Goal: Task Accomplishment & Management: Use online tool/utility

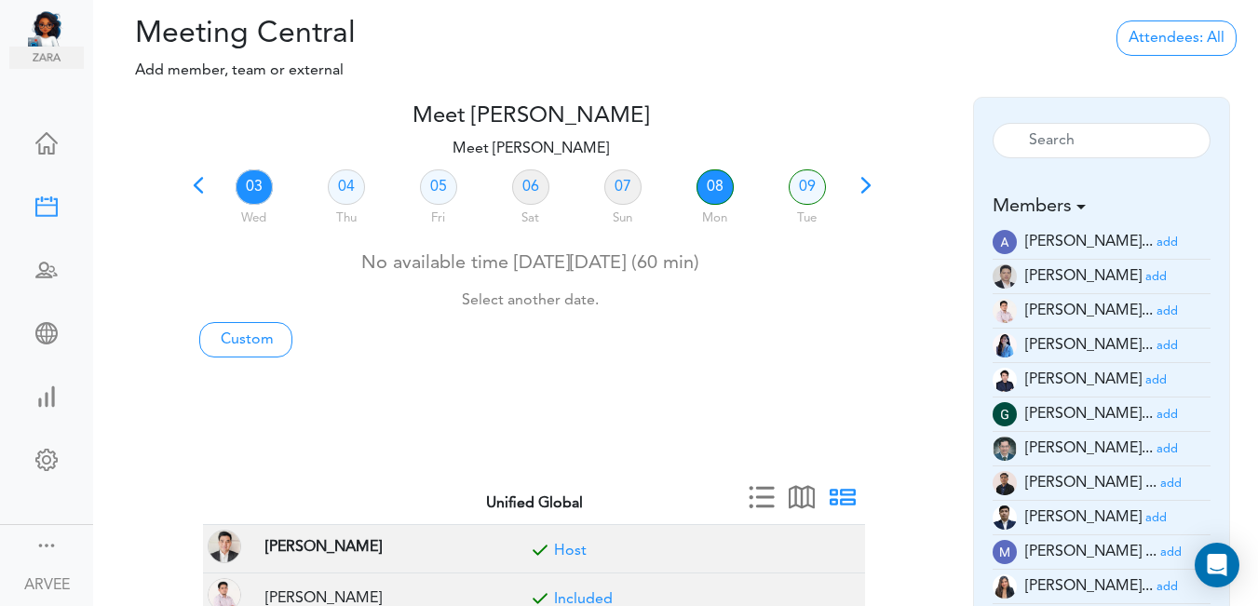
click at [716, 187] on link "08" at bounding box center [715, 186] width 37 height 35
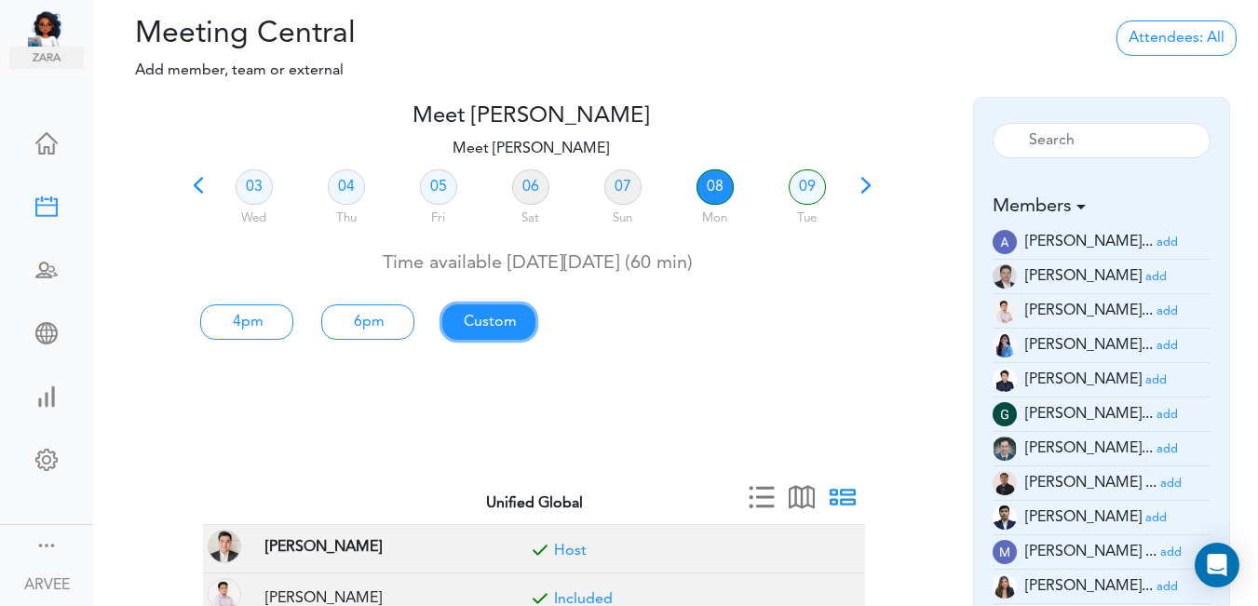
click at [293, 326] on link "Custom" at bounding box center [246, 322] width 93 height 35
type input "Meet [PERSON_NAME]"
type input "[URL][DOMAIN_NAME][SECURITY_DATA]"
type input "[DATE]T16:00"
type input "[DATE]T17:00"
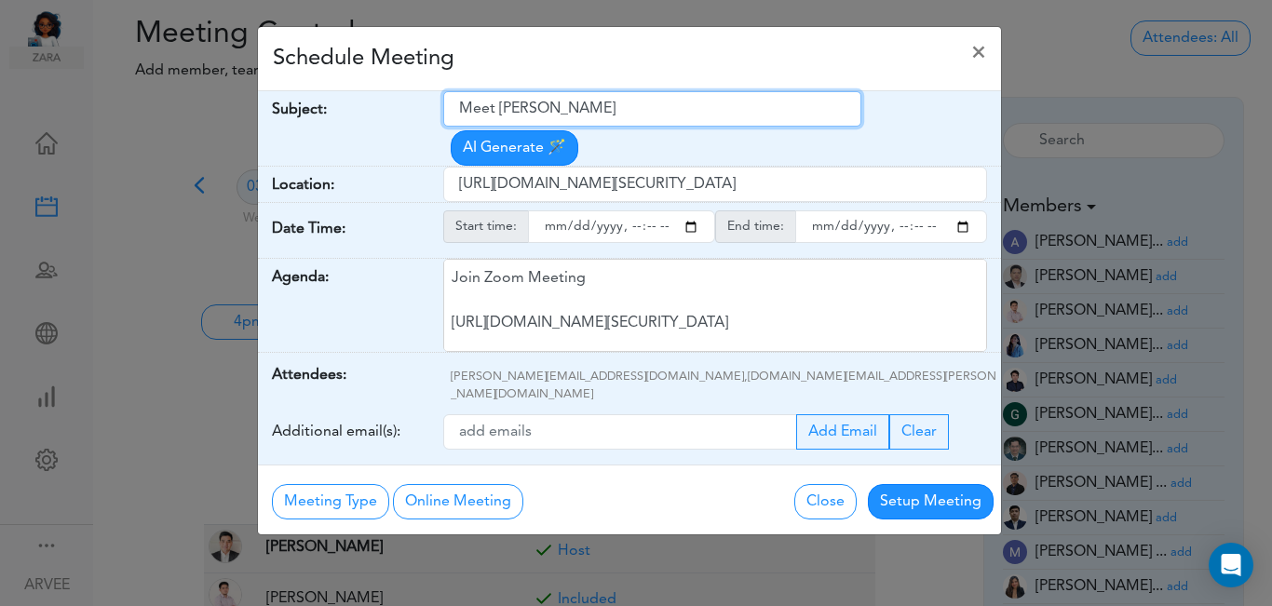
drag, startPoint x: 461, startPoint y: 103, endPoint x: 648, endPoint y: 84, distance: 188.2
click at [648, 84] on div "Schedule Meeting × Your Name: (required) [PERSON_NAME] Email: (required) [PERSO…" at bounding box center [629, 280] width 745 height 509
paste input "( [PERSON_NAME] and [PERSON_NAME]) Q3 2025 Tax Planning Results"
type input "( [PERSON_NAME] and [PERSON_NAME]) Q3 2025 Tax Planning Results"
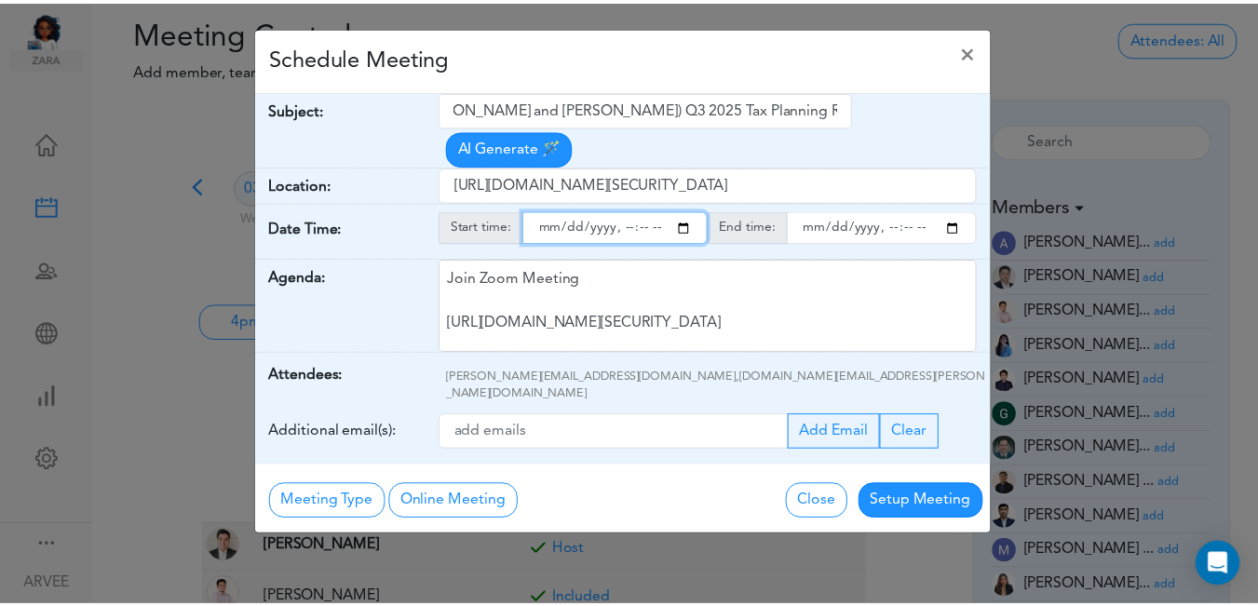
scroll to position [0, 0]
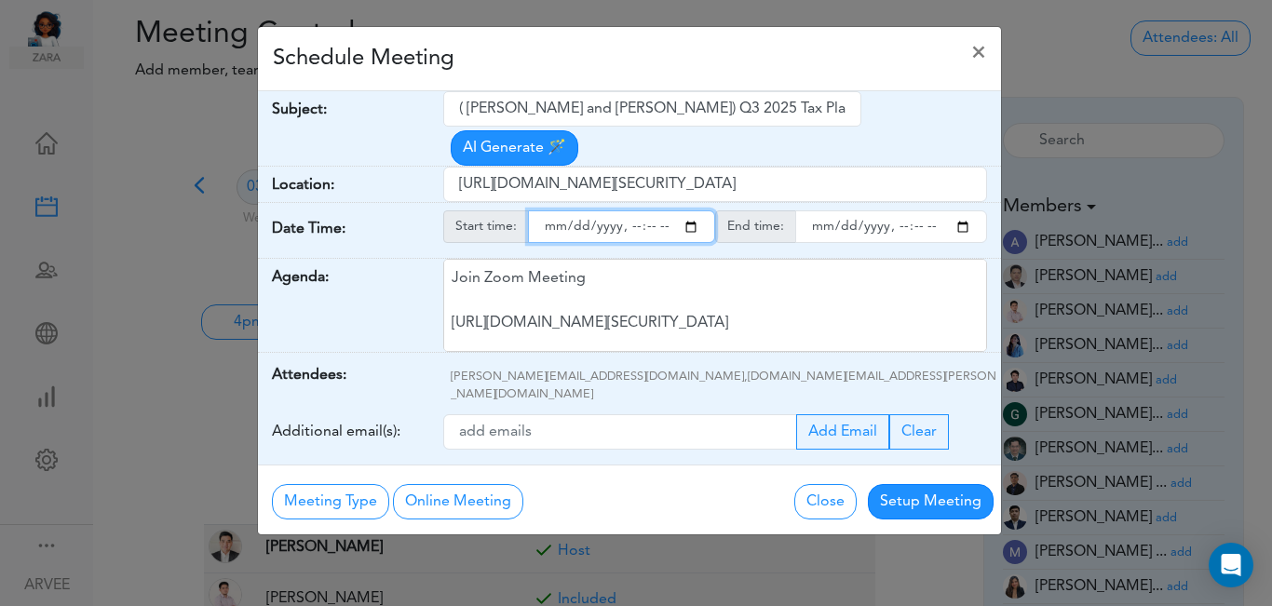
click at [687, 210] on input "starttime" at bounding box center [621, 226] width 187 height 33
click at [630, 210] on input "starttime" at bounding box center [621, 226] width 187 height 33
type input "[DATE]T14:00"
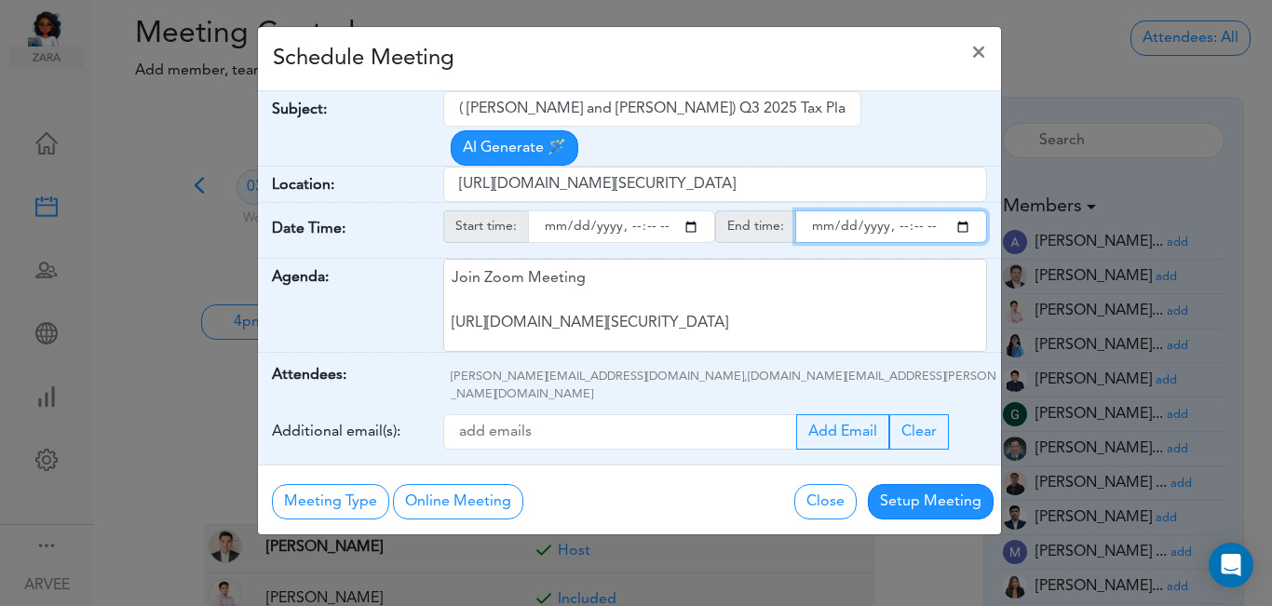
click at [969, 210] on input "endtime" at bounding box center [891, 226] width 192 height 33
click at [897, 210] on input "endtime" at bounding box center [891, 226] width 192 height 33
type input "[DATE]T15:00"
click at [675, 64] on div "Schedule Meeting ×" at bounding box center [629, 59] width 743 height 64
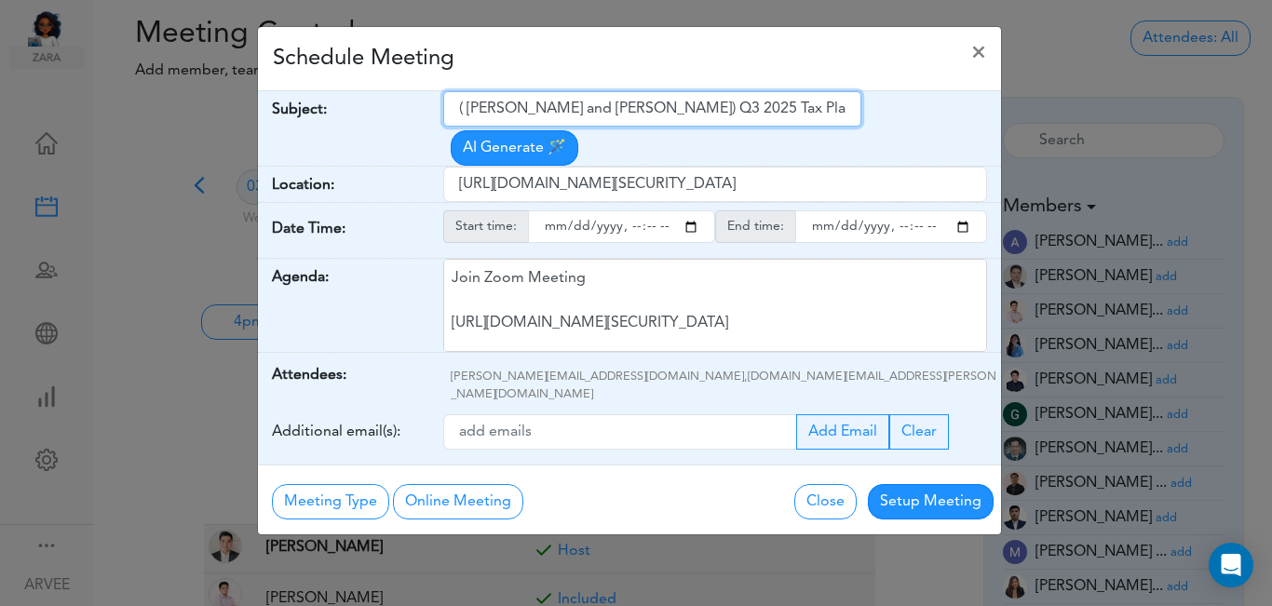
click at [471, 108] on input "( [PERSON_NAME] and [PERSON_NAME]) Q3 2025 Tax Planning Results" at bounding box center [652, 108] width 418 height 35
type input "([PERSON_NAME] and [PERSON_NAME]) Q3 2025 Tax Planning Results"
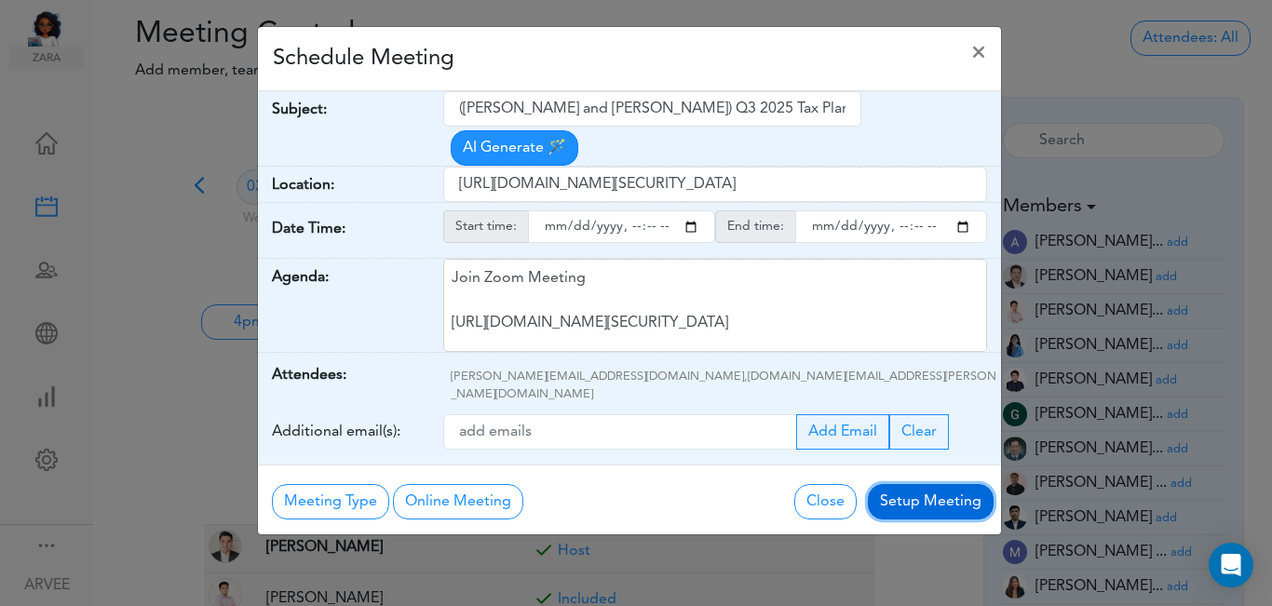
click at [924, 484] on button "Setup Meeting" at bounding box center [931, 501] width 126 height 35
